Goal: Navigation & Orientation: Find specific page/section

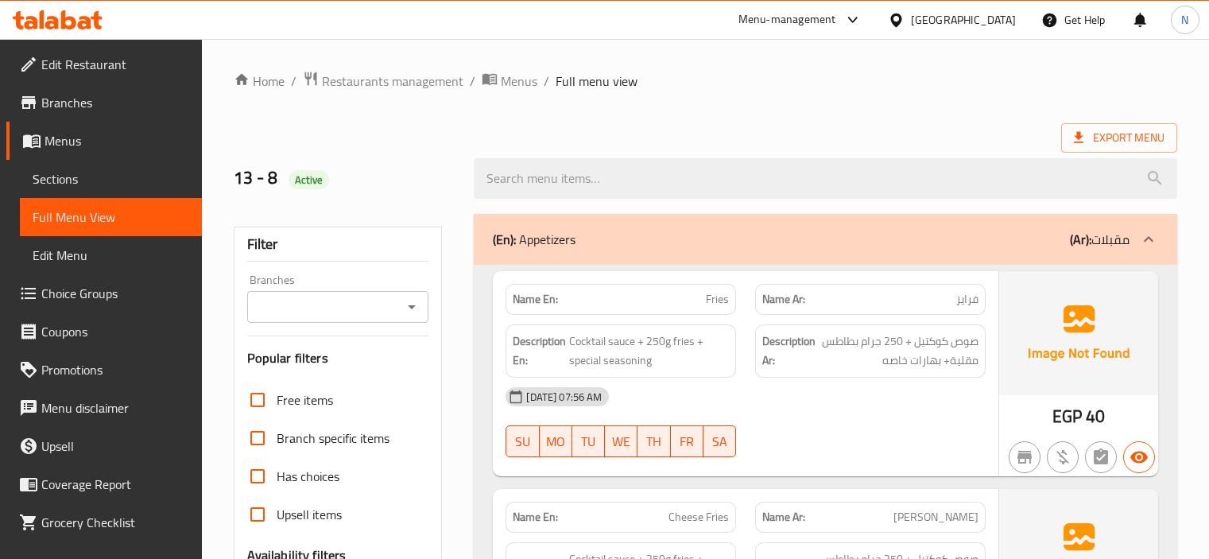
scroll to position [93563, 0]
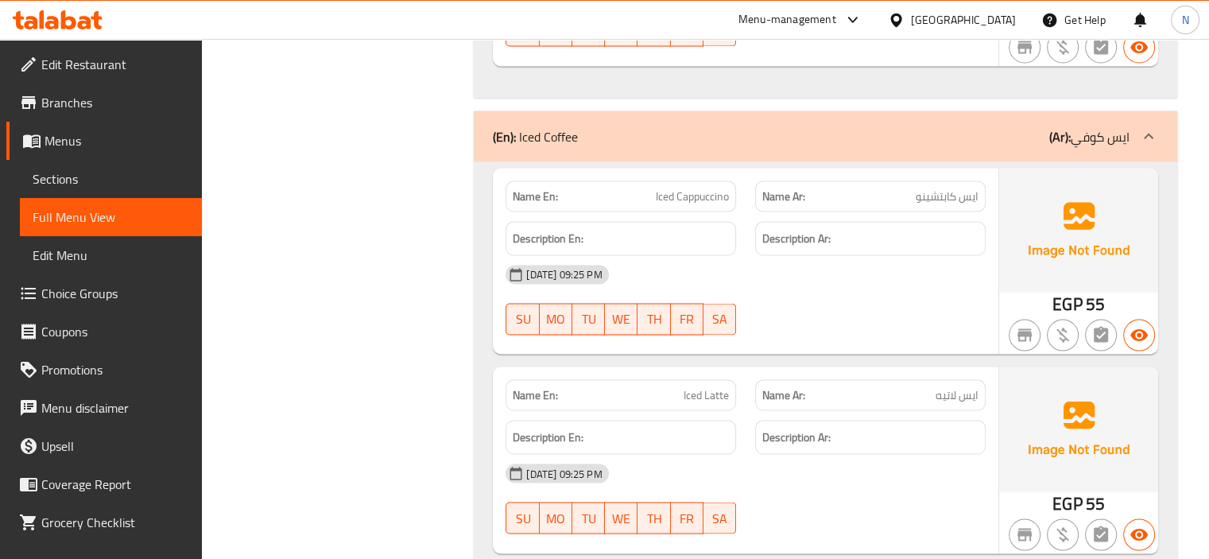
click at [991, 16] on div "[GEOGRAPHIC_DATA]" at bounding box center [963, 19] width 105 height 17
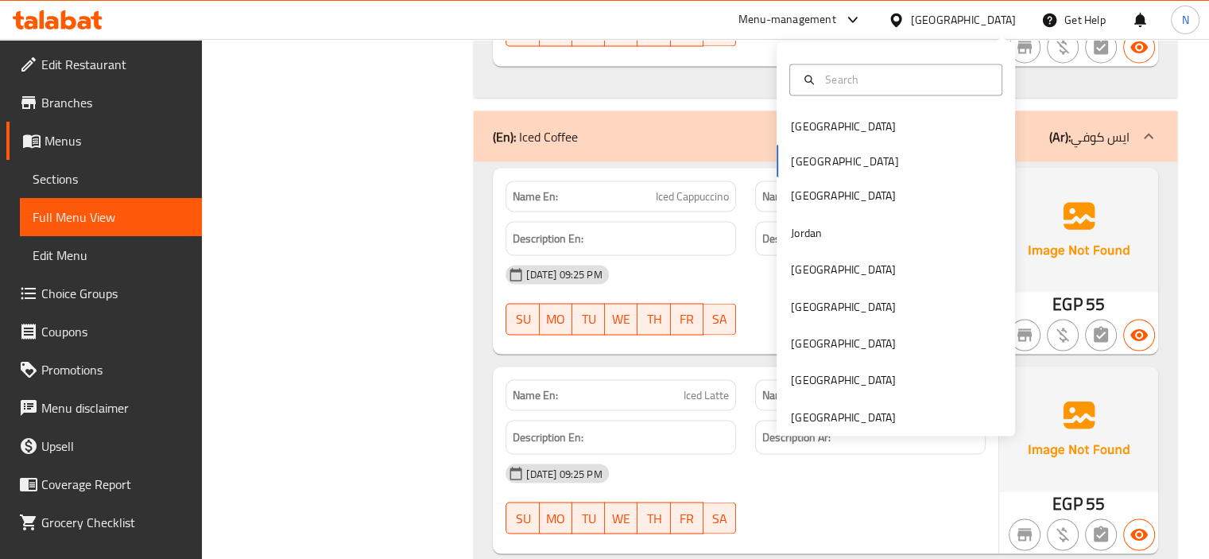
click at [834, 157] on div "[GEOGRAPHIC_DATA] [GEOGRAPHIC_DATA] [GEOGRAPHIC_DATA] [GEOGRAPHIC_DATA] [GEOGRA…" at bounding box center [896, 271] width 238 height 327
click at [810, 164] on div "[GEOGRAPHIC_DATA] [GEOGRAPHIC_DATA] [GEOGRAPHIC_DATA] [GEOGRAPHIC_DATA] [GEOGRA…" at bounding box center [896, 271] width 238 height 327
click at [792, 154] on div "[GEOGRAPHIC_DATA] [GEOGRAPHIC_DATA] [GEOGRAPHIC_DATA] [GEOGRAPHIC_DATA] [GEOGRA…" at bounding box center [896, 271] width 238 height 327
click at [791, 165] on div "[GEOGRAPHIC_DATA] [GEOGRAPHIC_DATA] [GEOGRAPHIC_DATA] [GEOGRAPHIC_DATA] [GEOGRA…" at bounding box center [896, 271] width 238 height 327
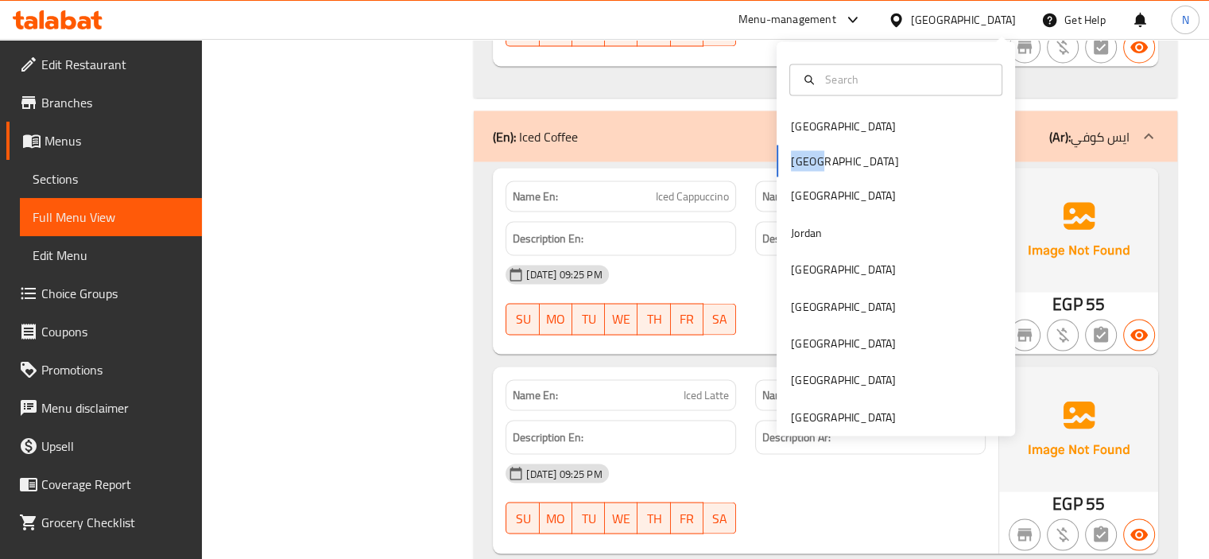
click at [791, 165] on div "[GEOGRAPHIC_DATA] [GEOGRAPHIC_DATA] [GEOGRAPHIC_DATA] [GEOGRAPHIC_DATA] [GEOGRA…" at bounding box center [896, 271] width 238 height 327
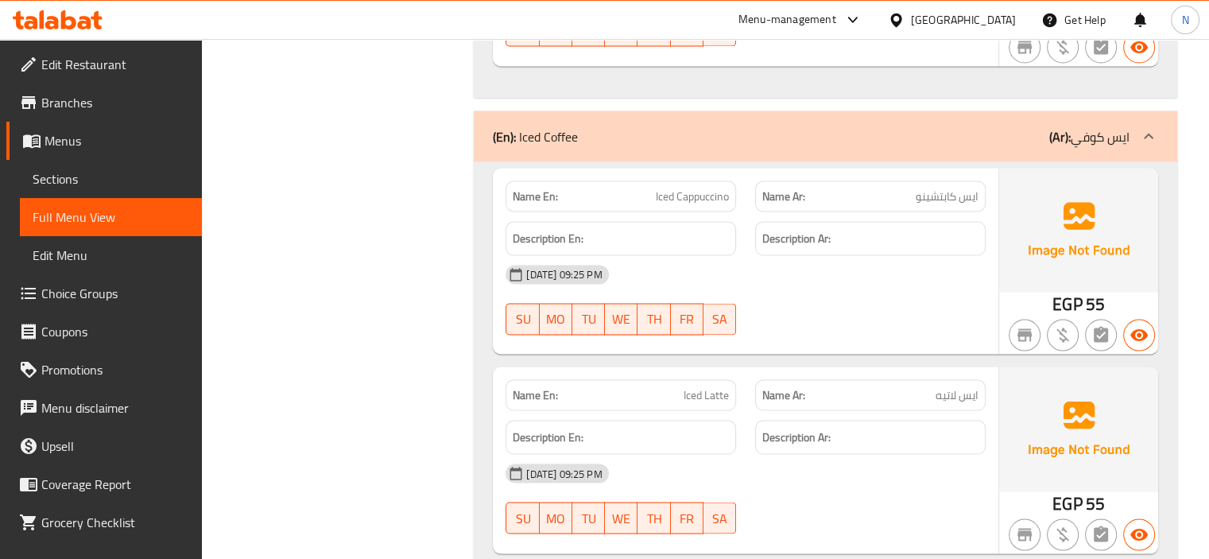
click at [997, 15] on div "[GEOGRAPHIC_DATA]" at bounding box center [963, 19] width 105 height 17
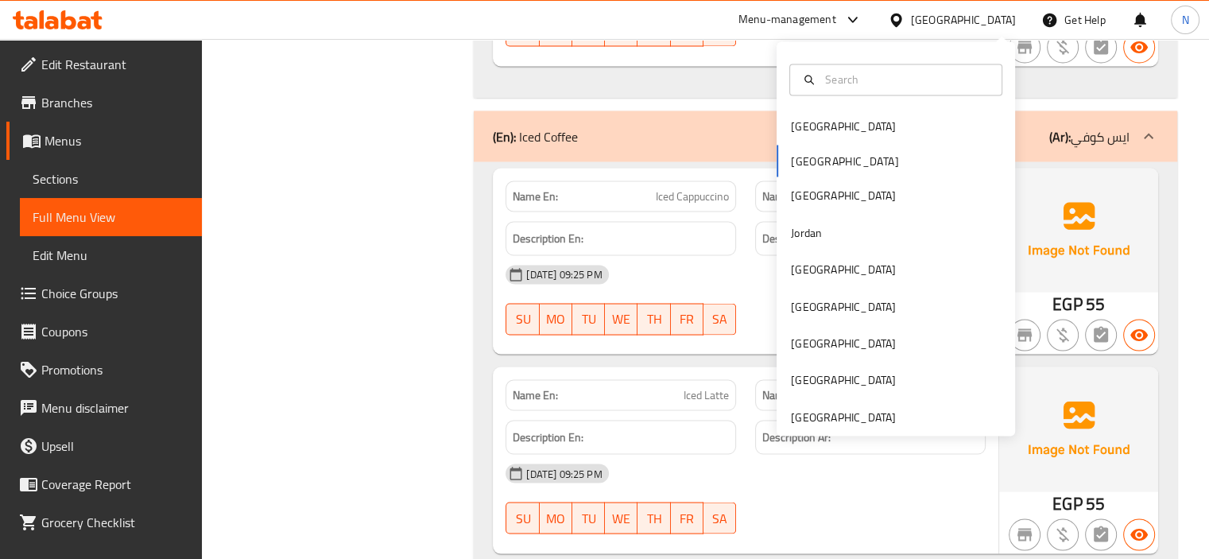
click at [802, 153] on div "[GEOGRAPHIC_DATA] [GEOGRAPHIC_DATA] [GEOGRAPHIC_DATA] [GEOGRAPHIC_DATA] [GEOGRA…" at bounding box center [896, 271] width 238 height 327
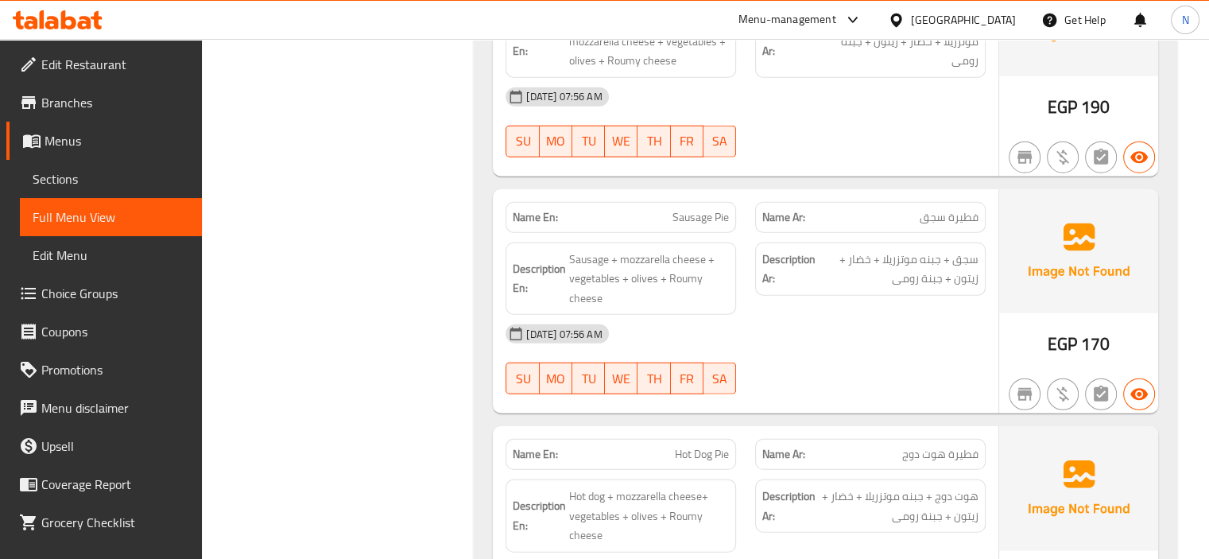
scroll to position [0, 0]
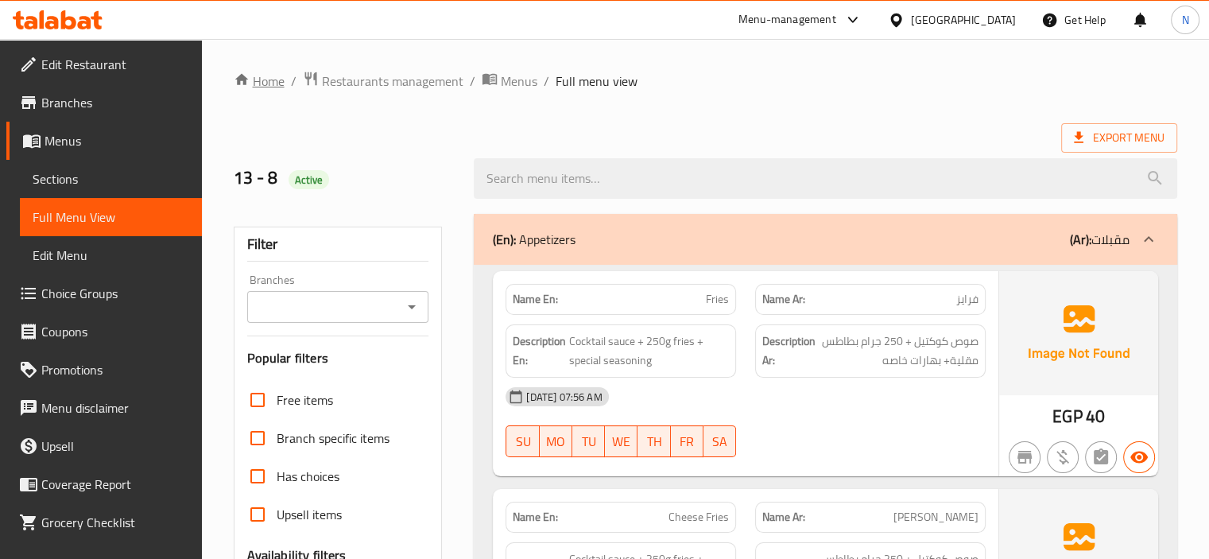
click at [261, 85] on link "Home" at bounding box center [259, 81] width 51 height 19
